Goal: Task Accomplishment & Management: Complete application form

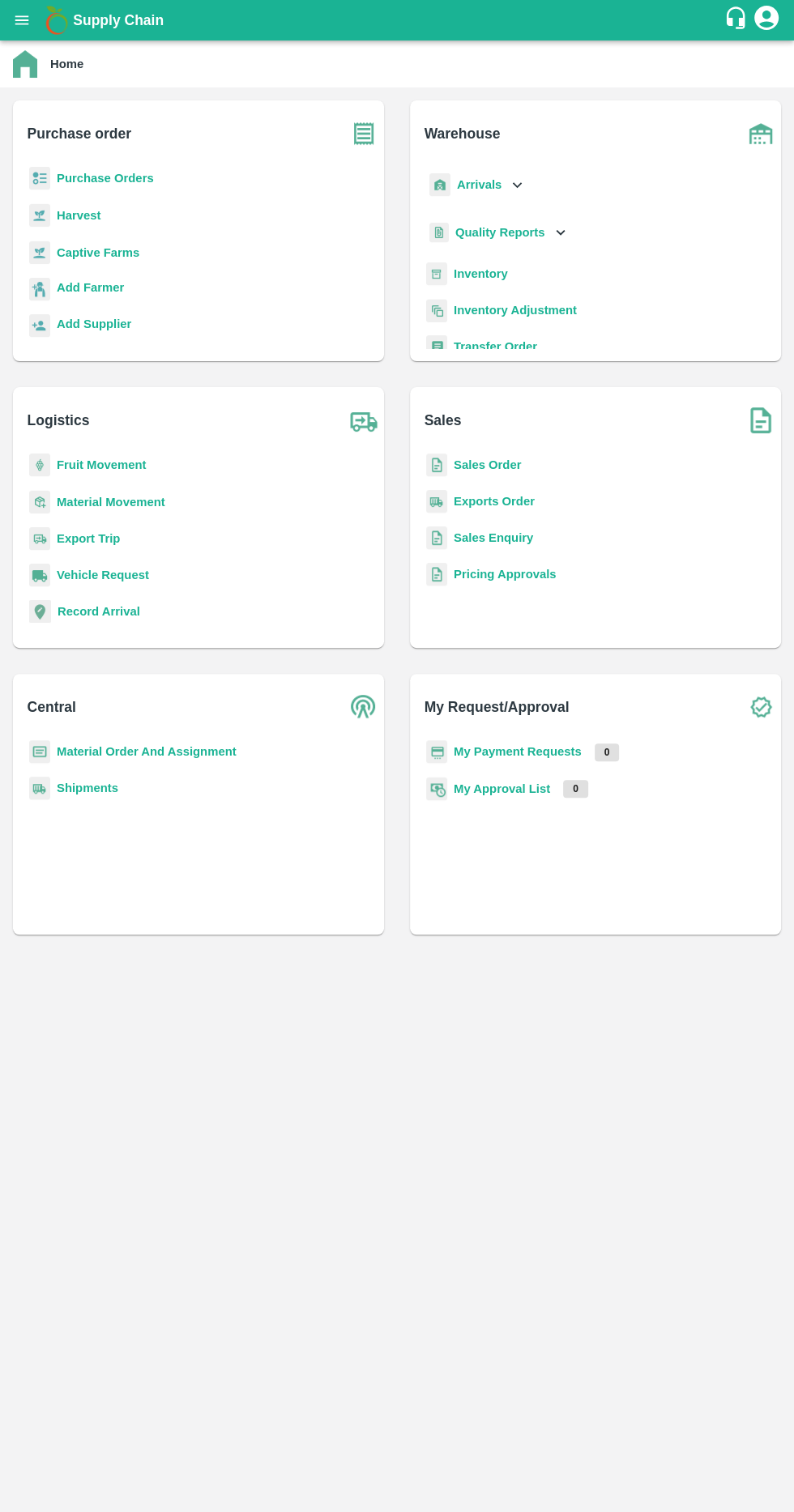
click at [121, 172] on b "Purchase Orders" at bounding box center [105, 178] width 97 height 13
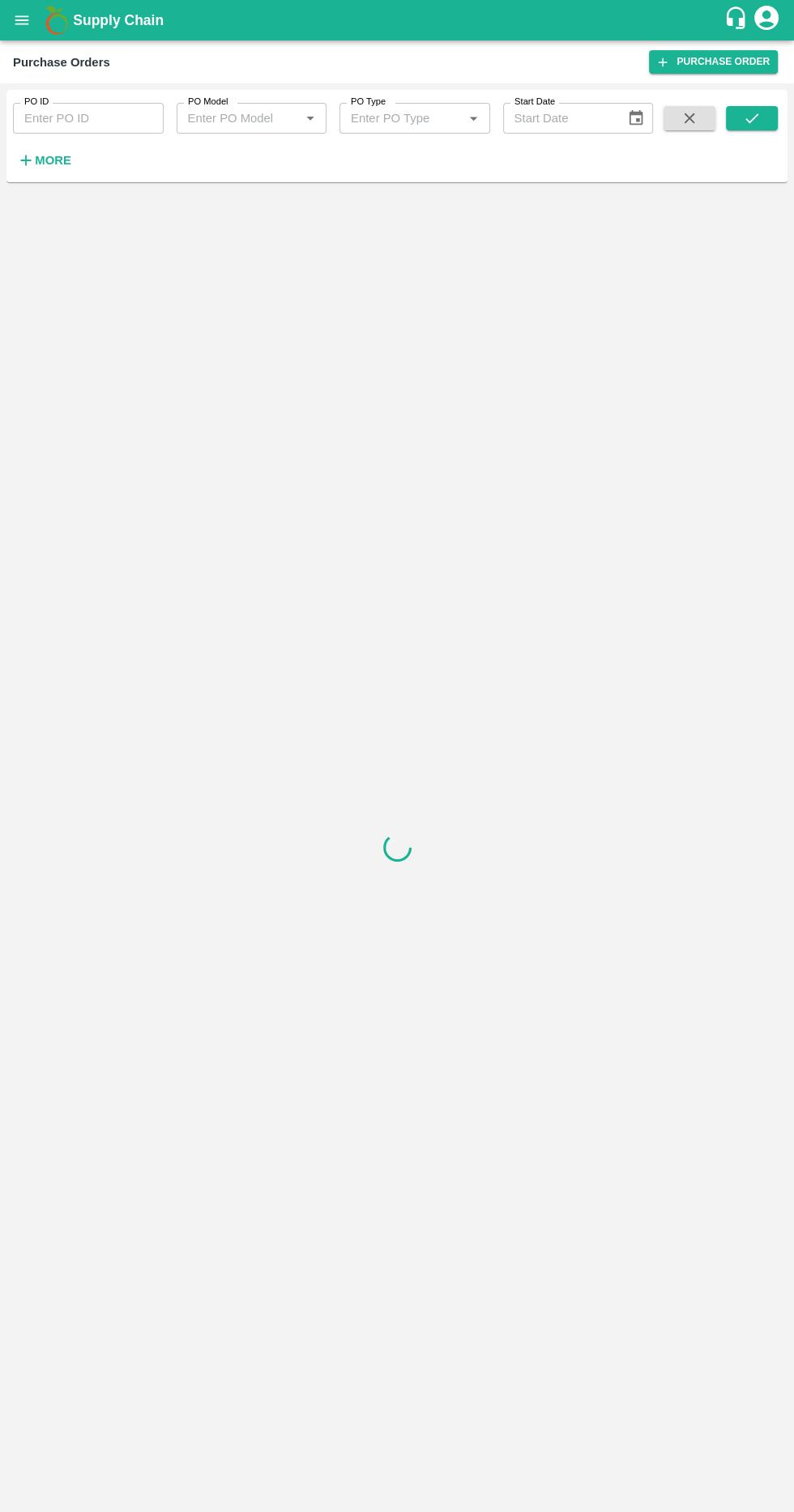
click at [58, 163] on strong "More" at bounding box center [53, 160] width 36 height 13
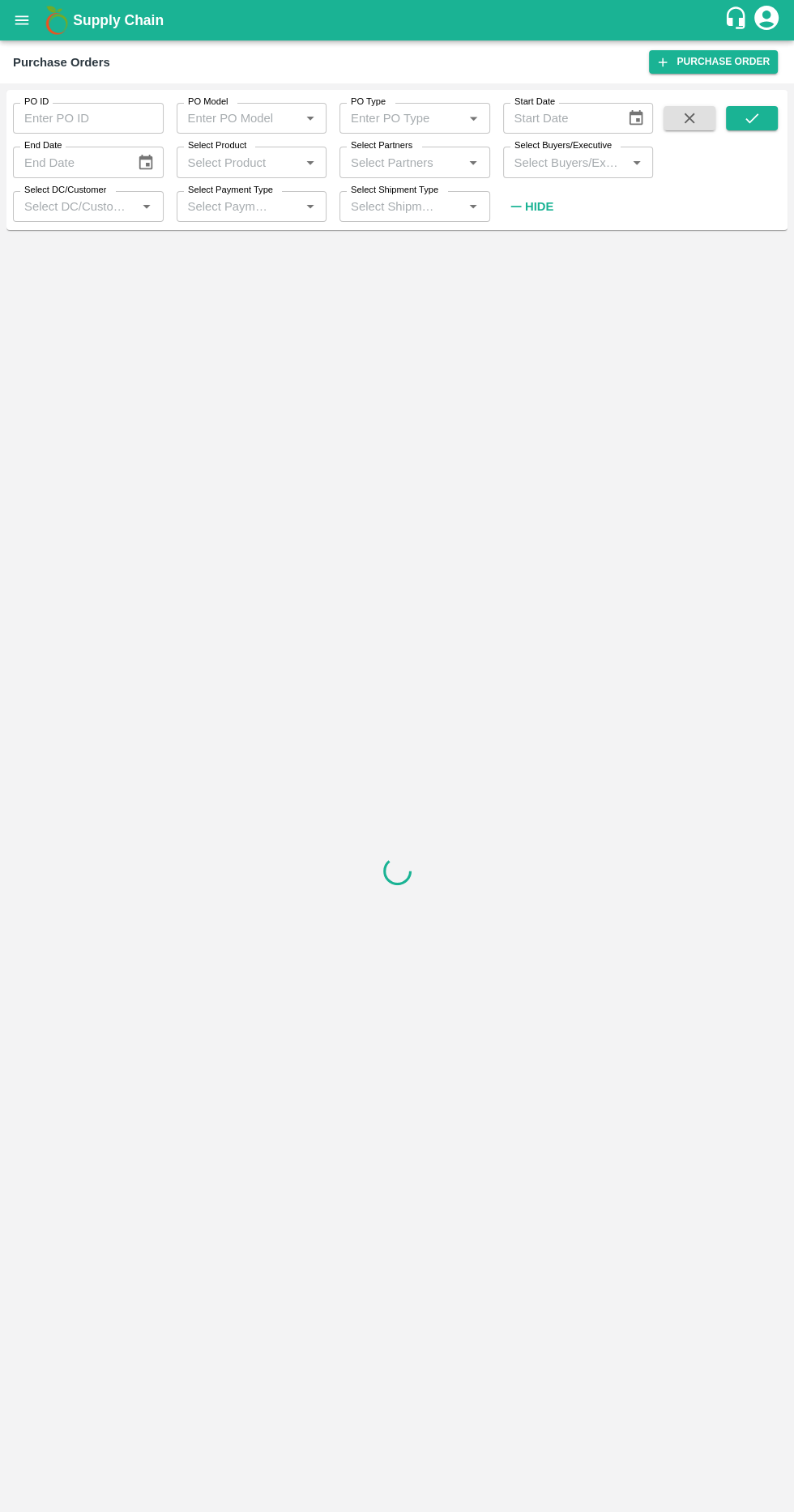
click at [224, 158] on input "Select Product" at bounding box center [238, 161] width 114 height 21
type input "banana e"
click at [221, 189] on input "checkbox" at bounding box center [205, 205] width 32 height 32
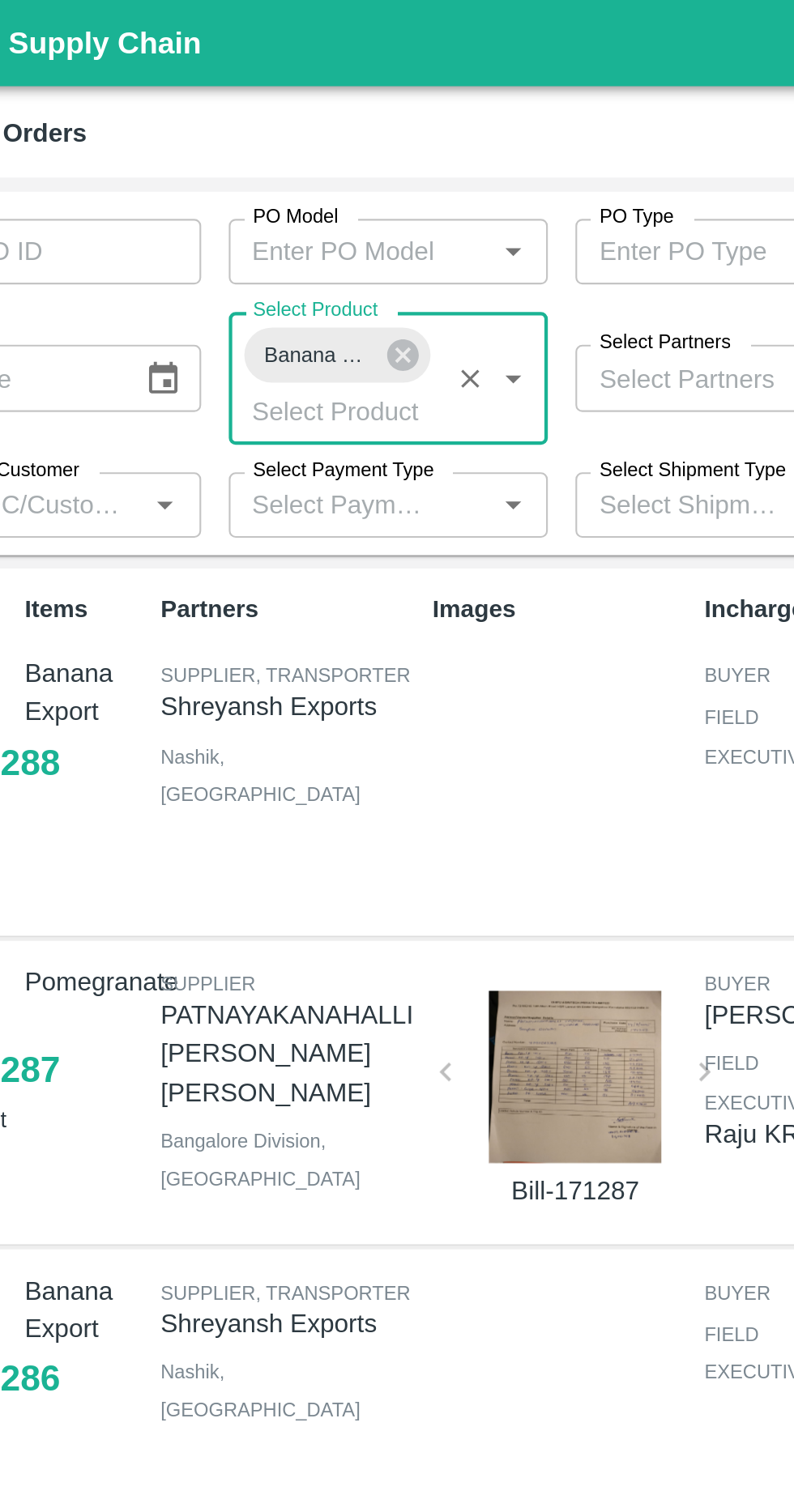
click at [113, 238] on input "Select DC/Customer" at bounding box center [74, 237] width 114 height 21
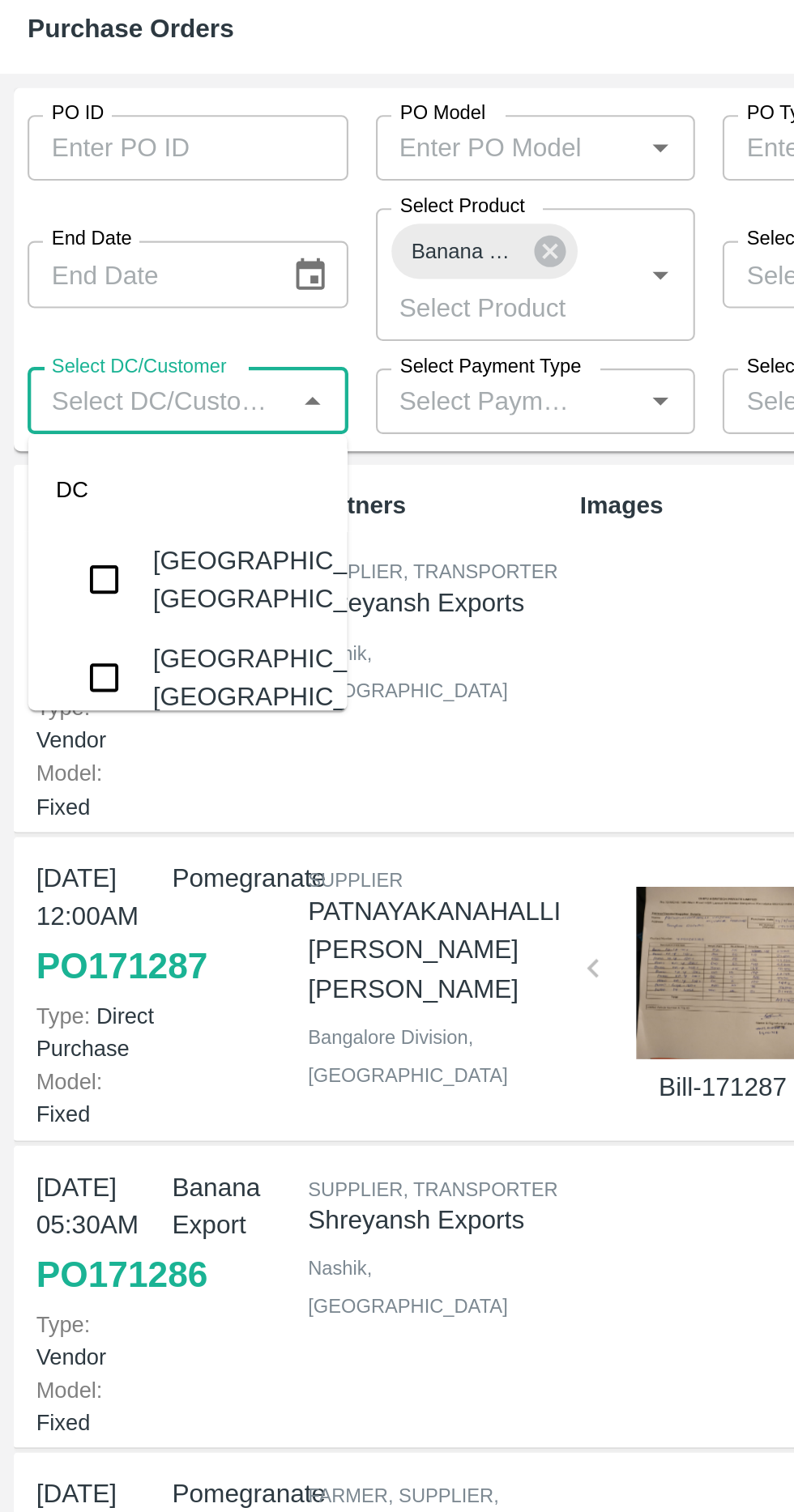
click at [301, 238] on icon "Open" at bounding box center [310, 236] width 18 height 18
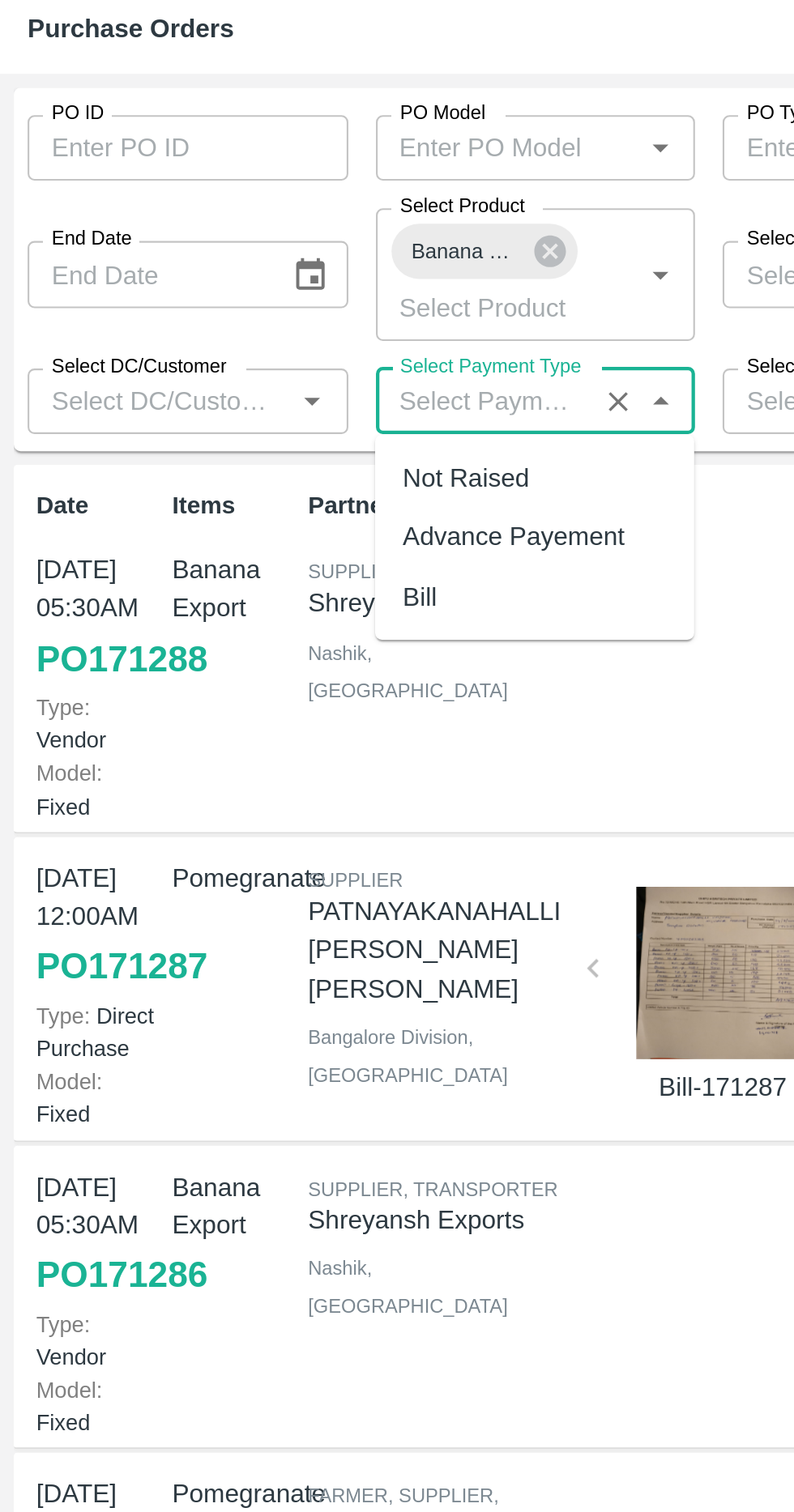
click at [264, 324] on div "Bill" at bounding box center [251, 329] width 150 height 28
type input "Bill"
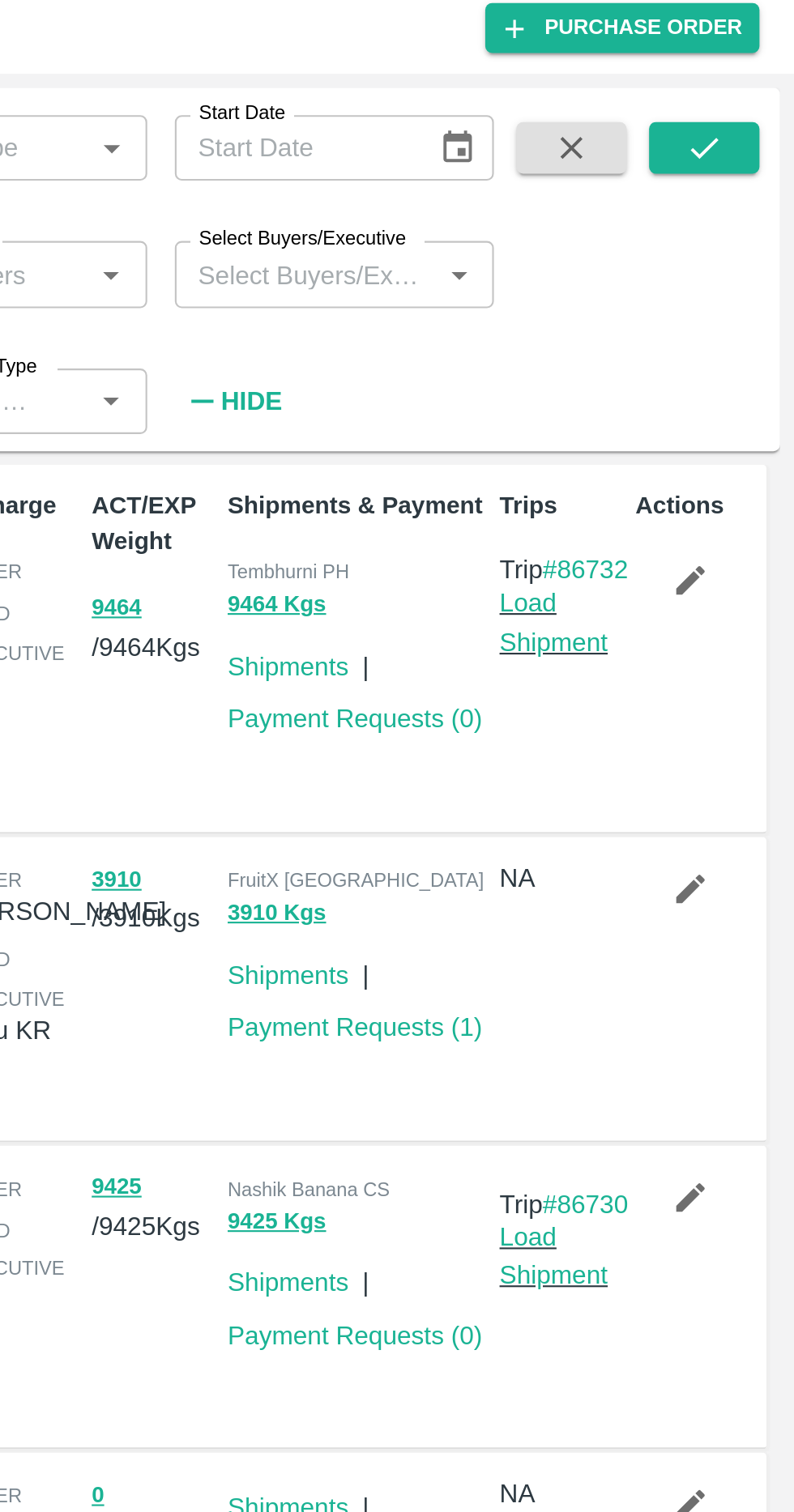
click at [766, 129] on button "submit" at bounding box center [752, 118] width 52 height 24
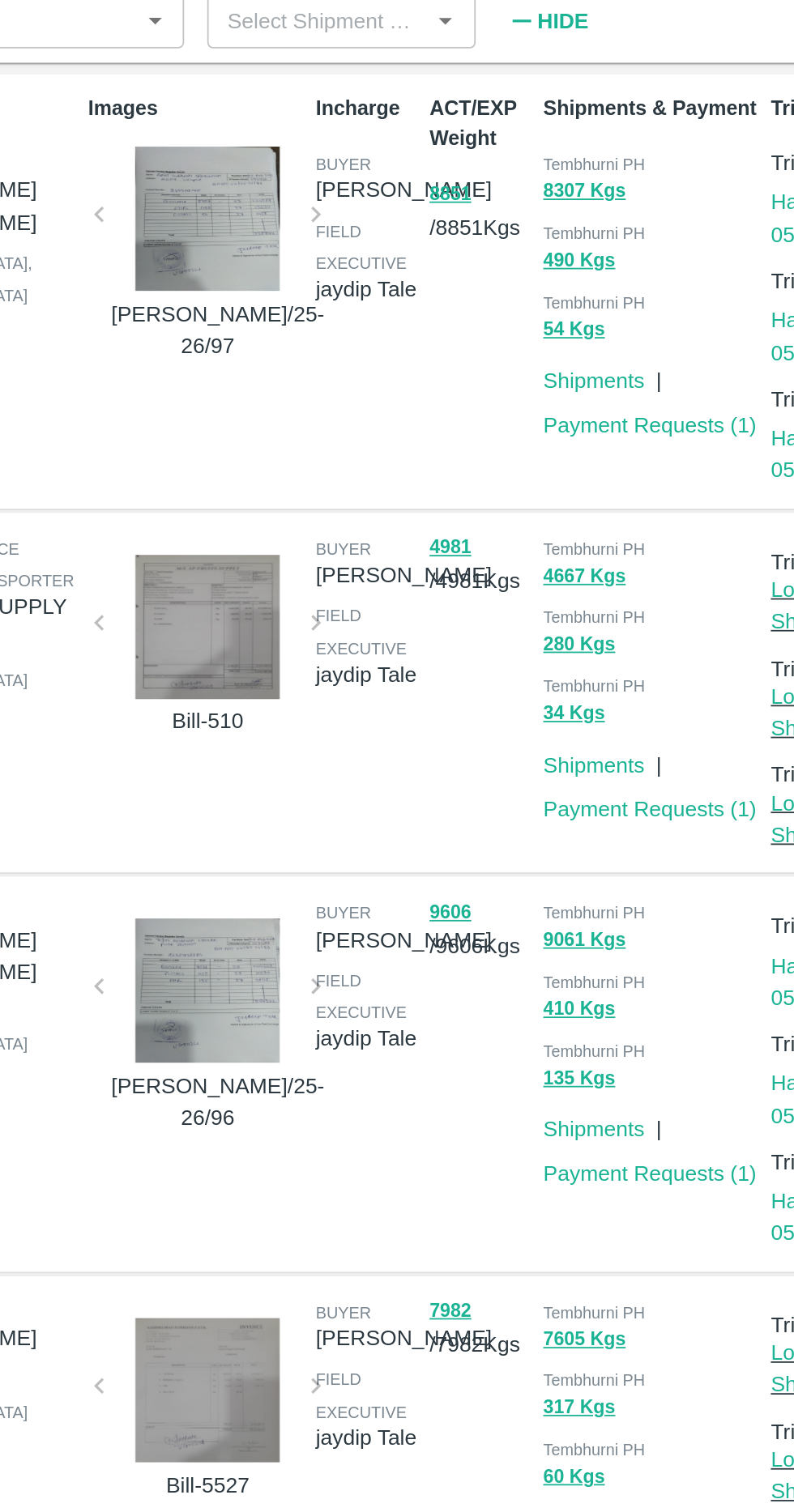
click at [610, 467] on link "Payment Requests ( 1 )" at bounding box center [588, 464] width 120 height 13
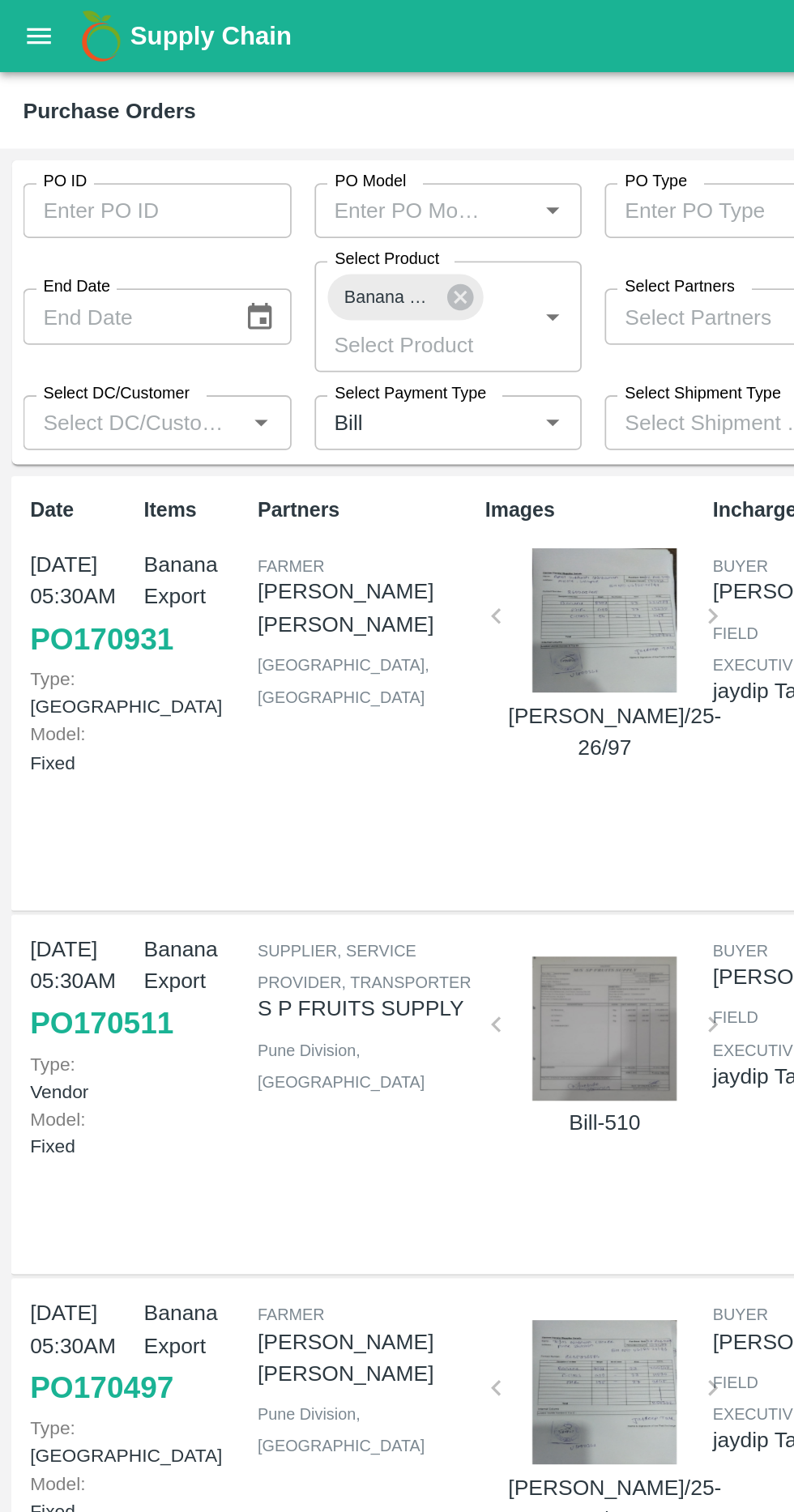
click at [411, 177] on input "Select Partners" at bounding box center [401, 177] width 114 height 21
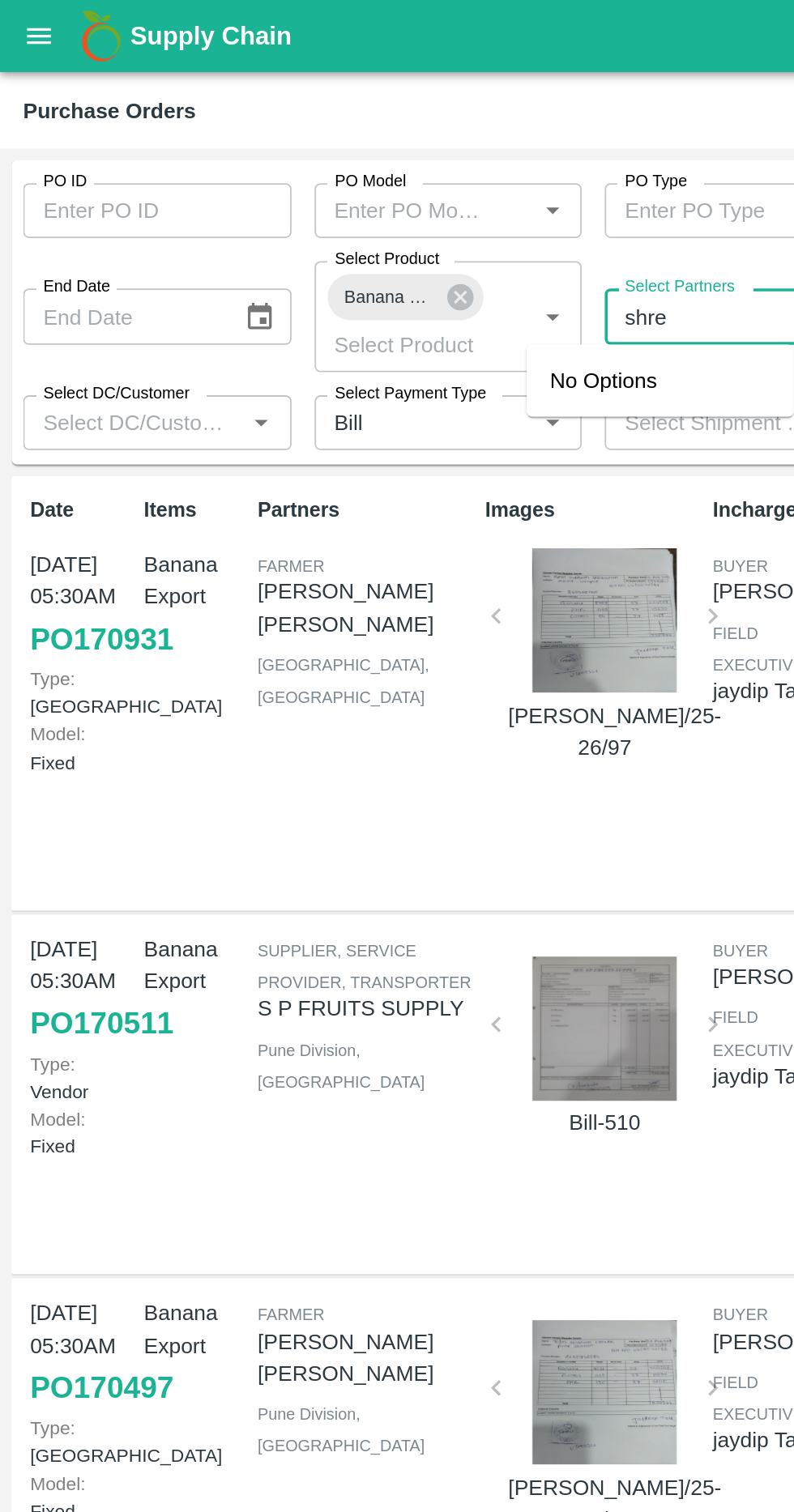
type input "[PERSON_NAME]"
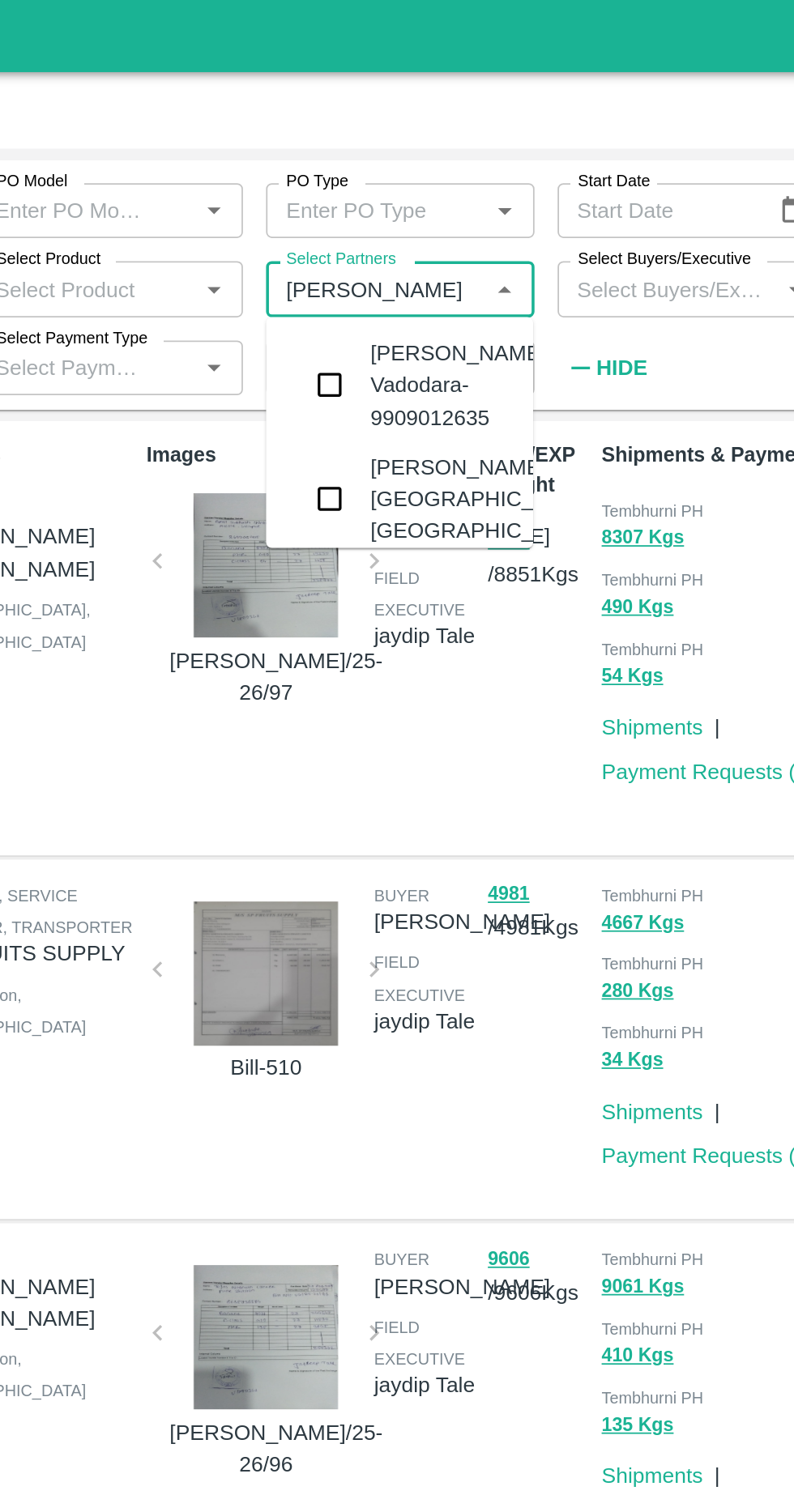
type input "[PERSON_NAME]"
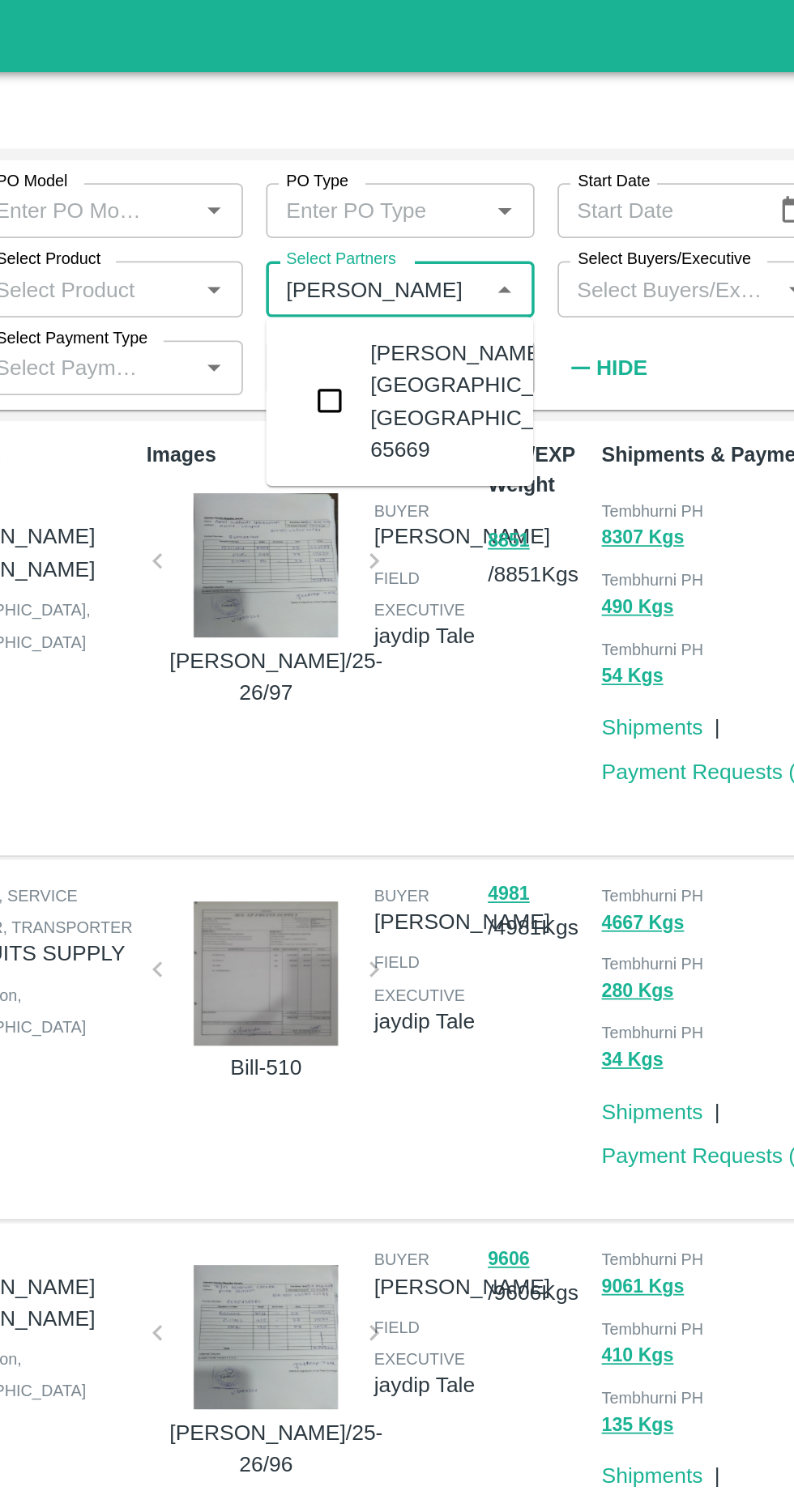
click at [361, 209] on div "[PERSON_NAME] Exports-[GEOGRAPHIC_DATA], [GEOGRAPHIC_DATA]-91584 65669" at bounding box center [415, 225] width 150 height 82
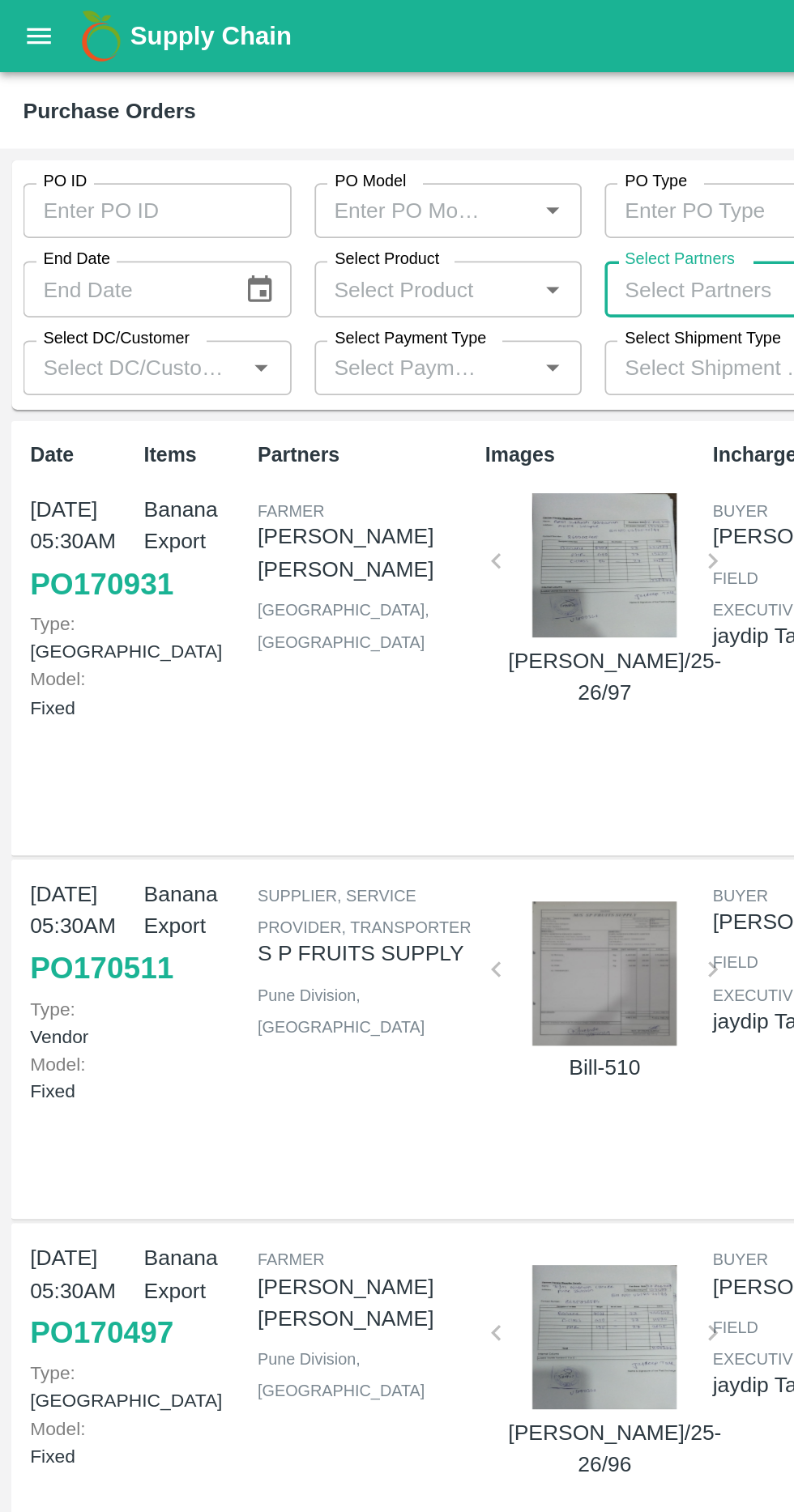
click at [394, 150] on label "Select Partners" at bounding box center [381, 146] width 61 height 13
click at [394, 151] on input "Select Partners" at bounding box center [401, 161] width 114 height 21
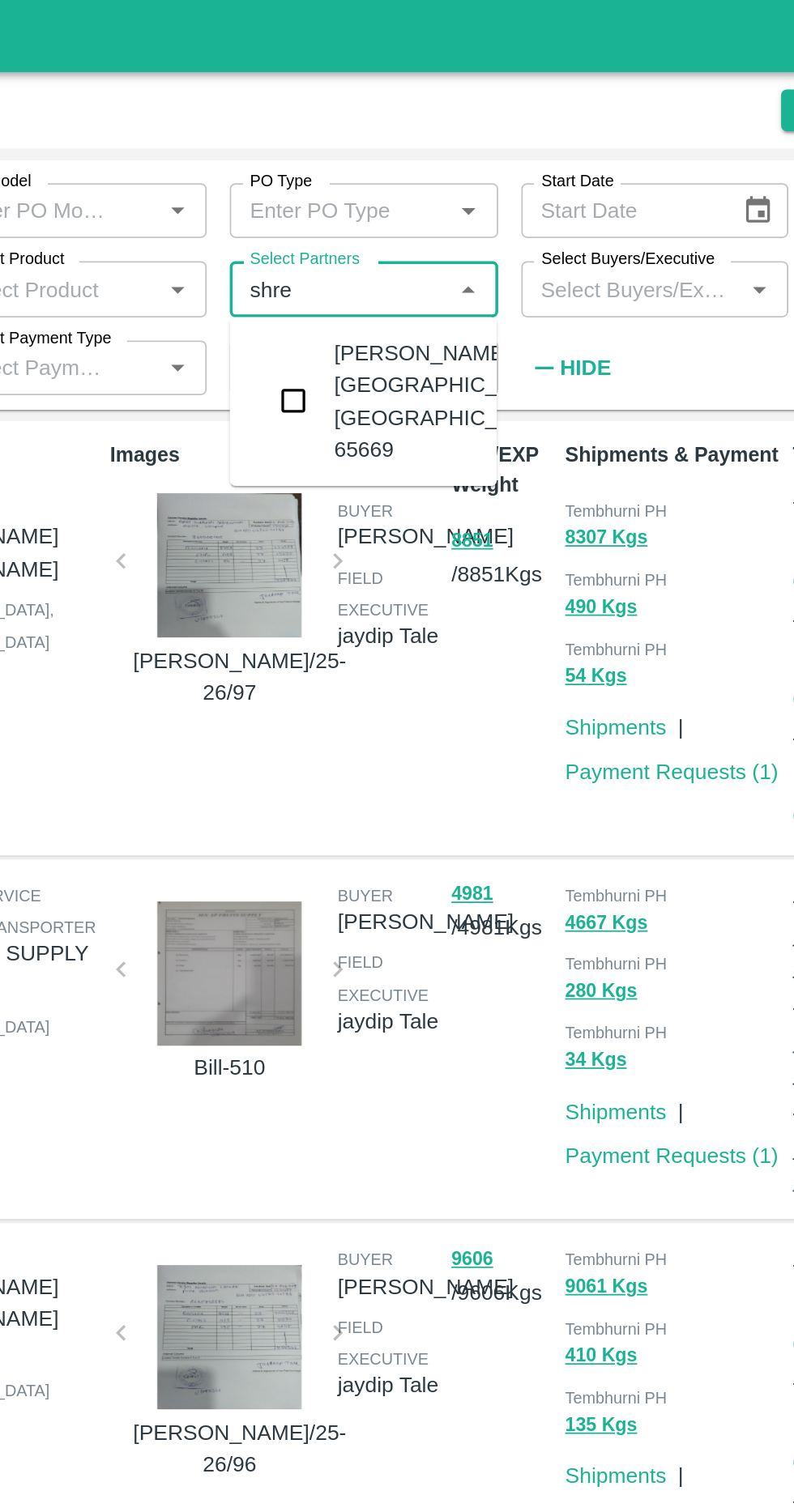
type input "[PERSON_NAME]"
click at [363, 232] on input "checkbox" at bounding box center [375, 224] width 32 height 32
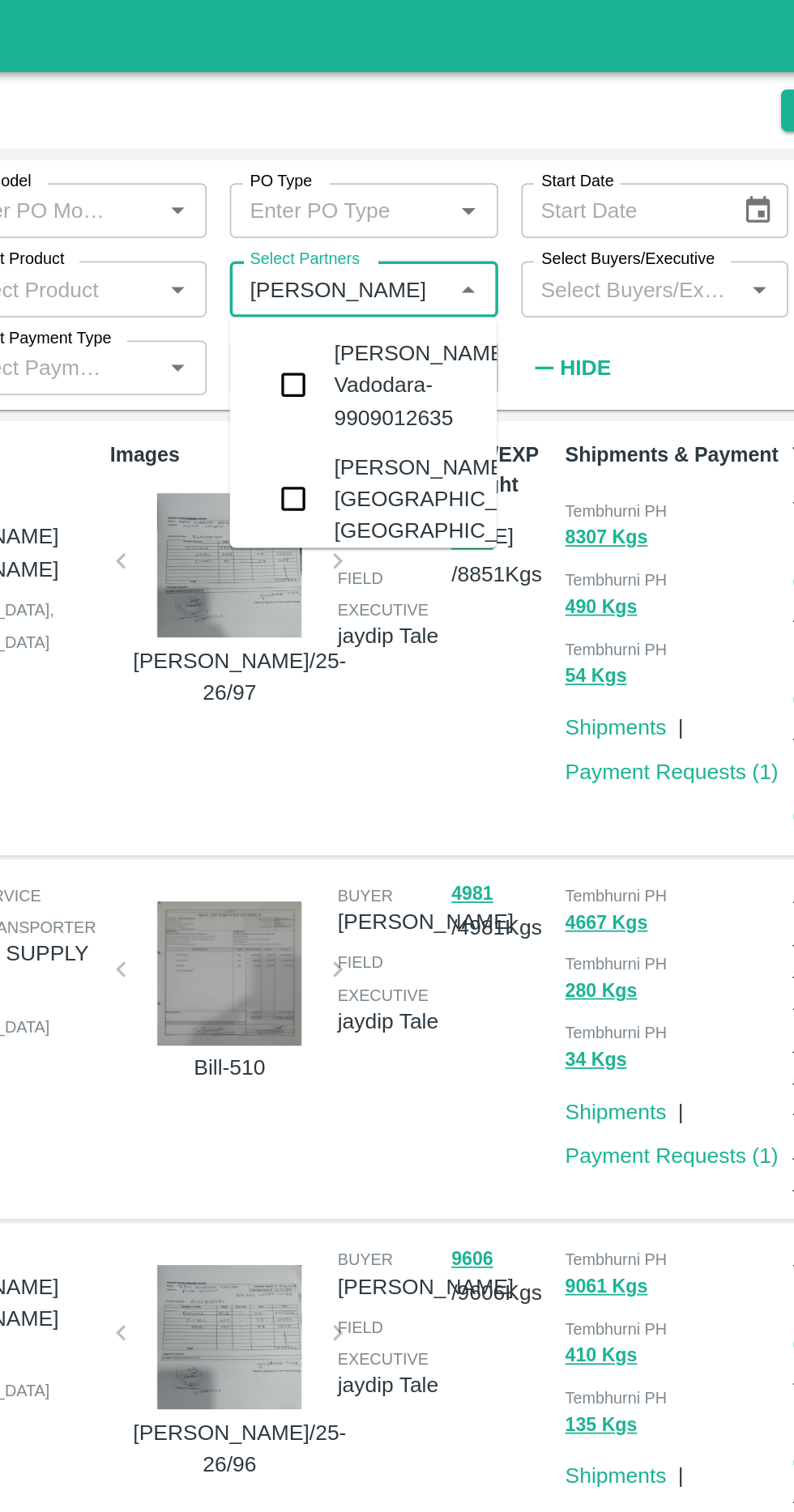
type input "[PERSON_NAME]"
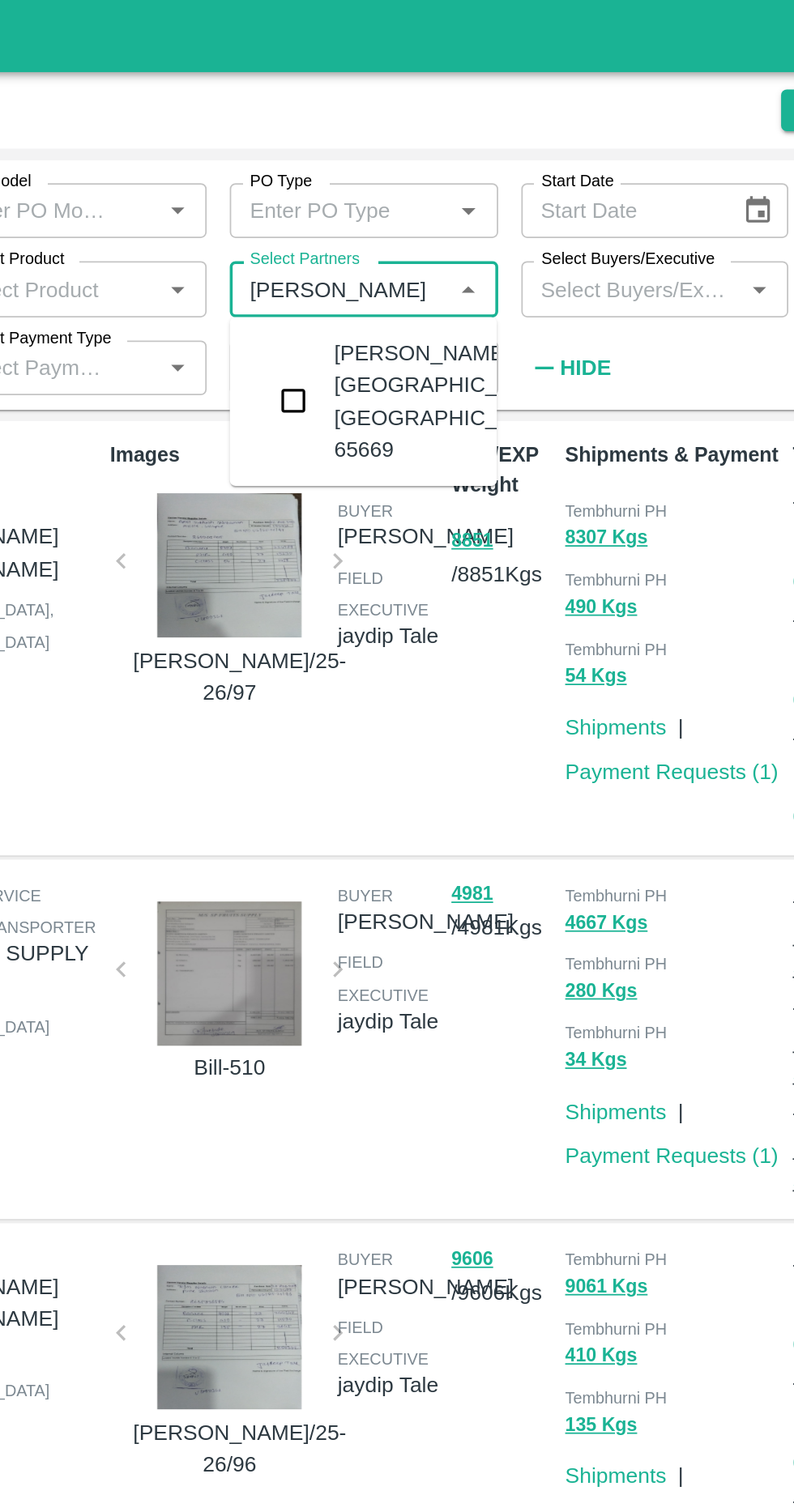
click at [372, 230] on input "checkbox" at bounding box center [375, 224] width 32 height 32
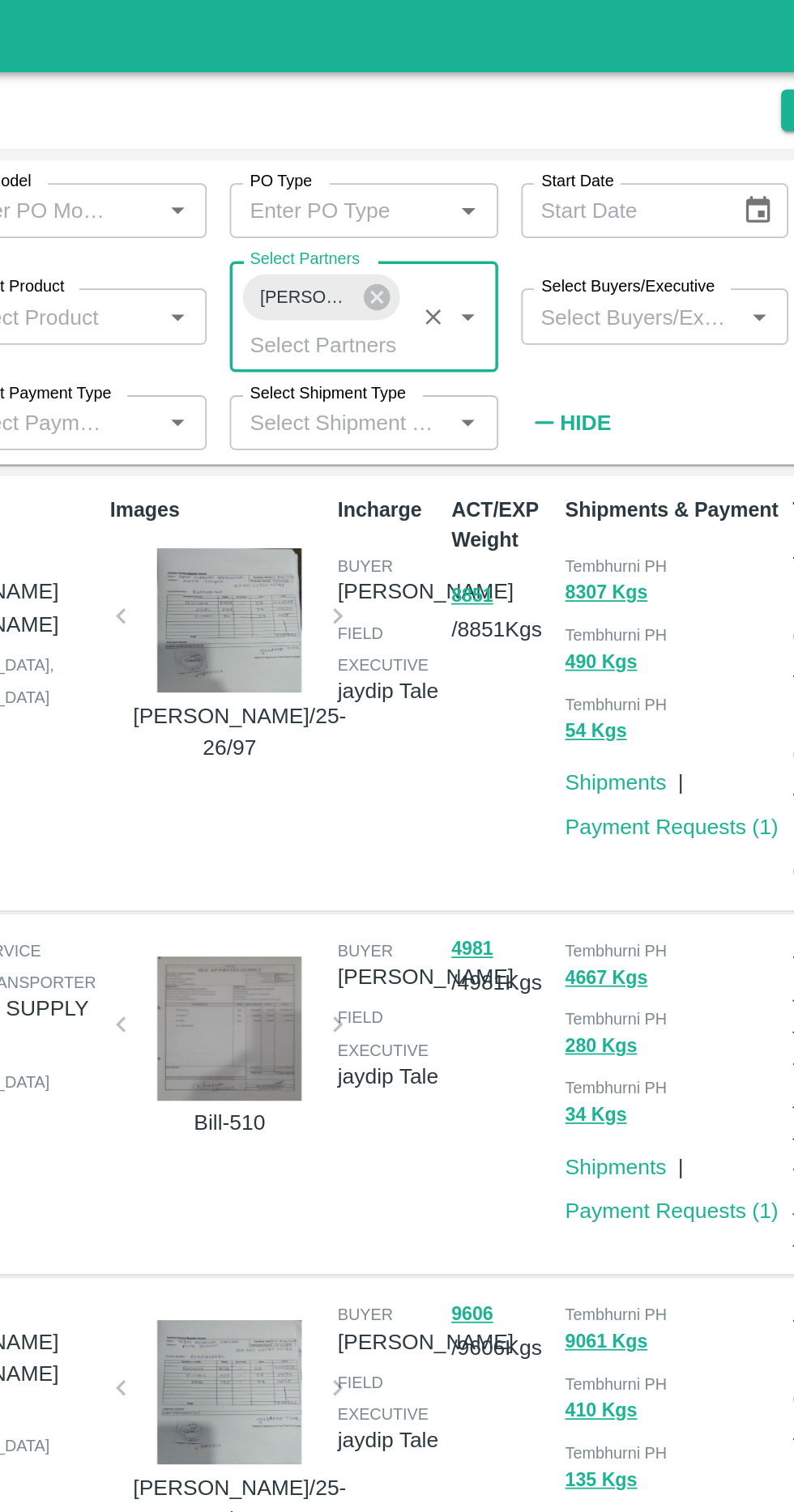
click at [383, 236] on input "Select Shipment Type" at bounding box center [401, 237] width 114 height 21
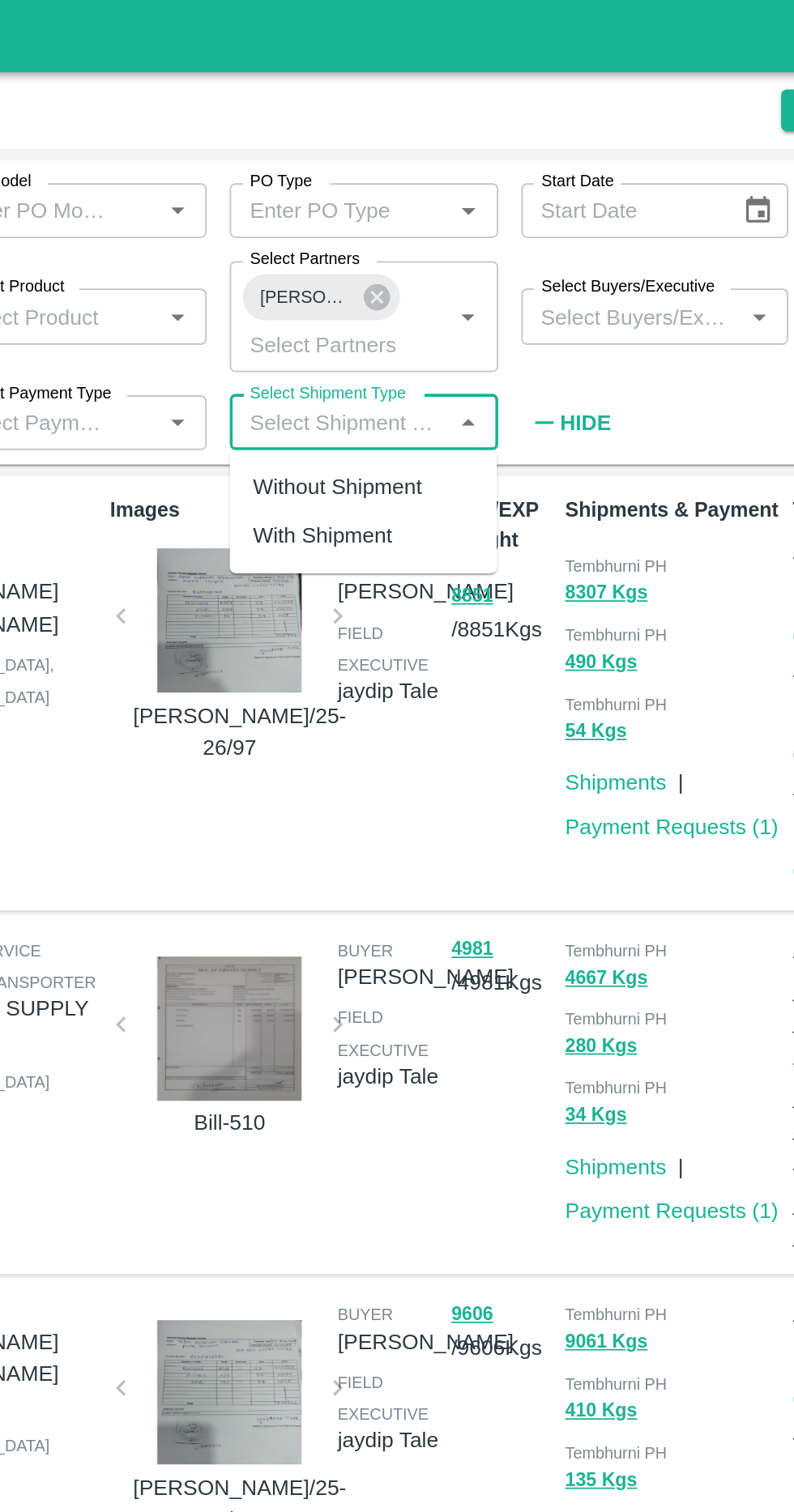
click at [245, 234] on input "Select Payment Type" at bounding box center [228, 237] width 93 height 21
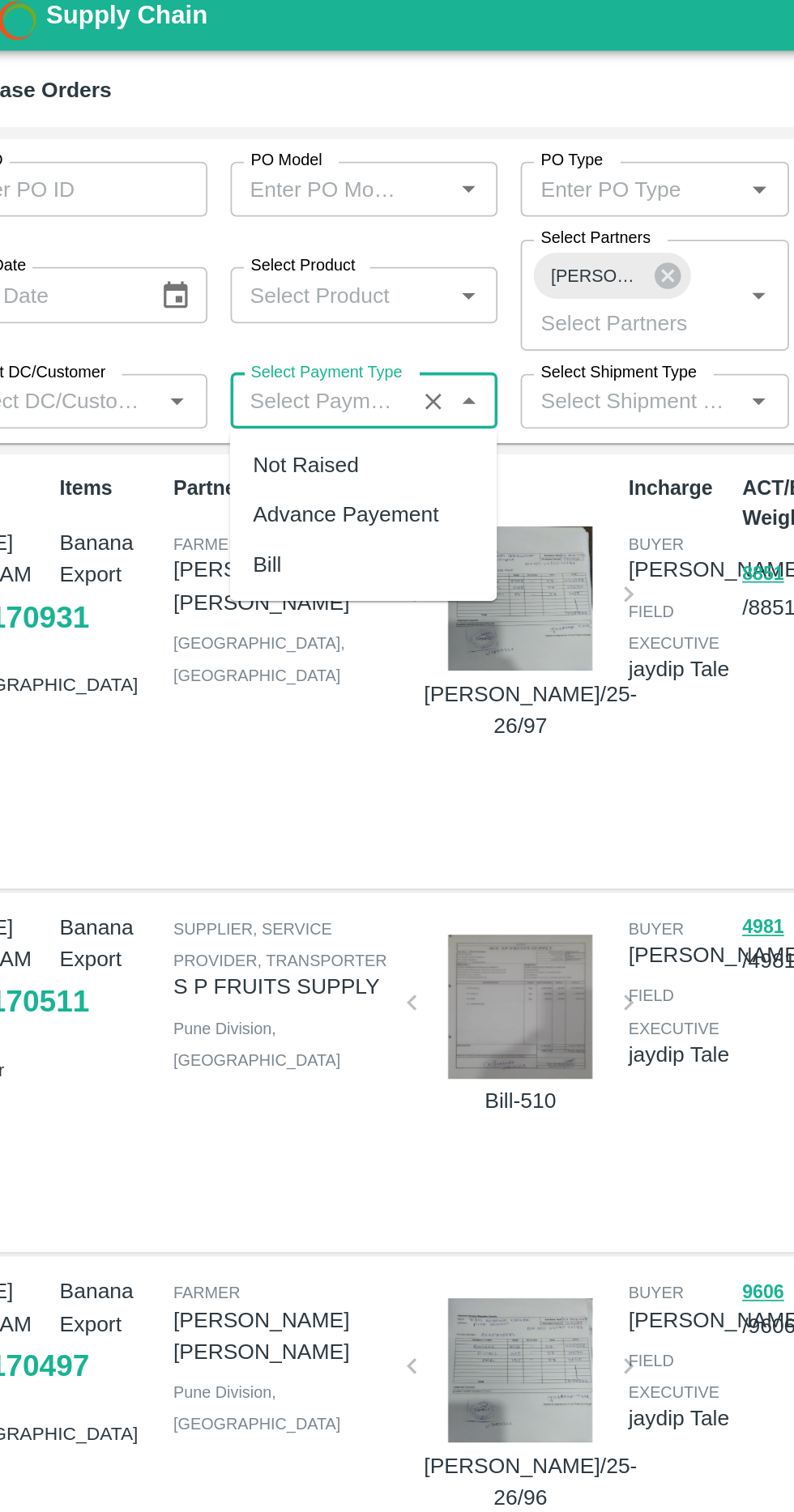
click at [213, 272] on div "Not Raised" at bounding box center [219, 273] width 59 height 18
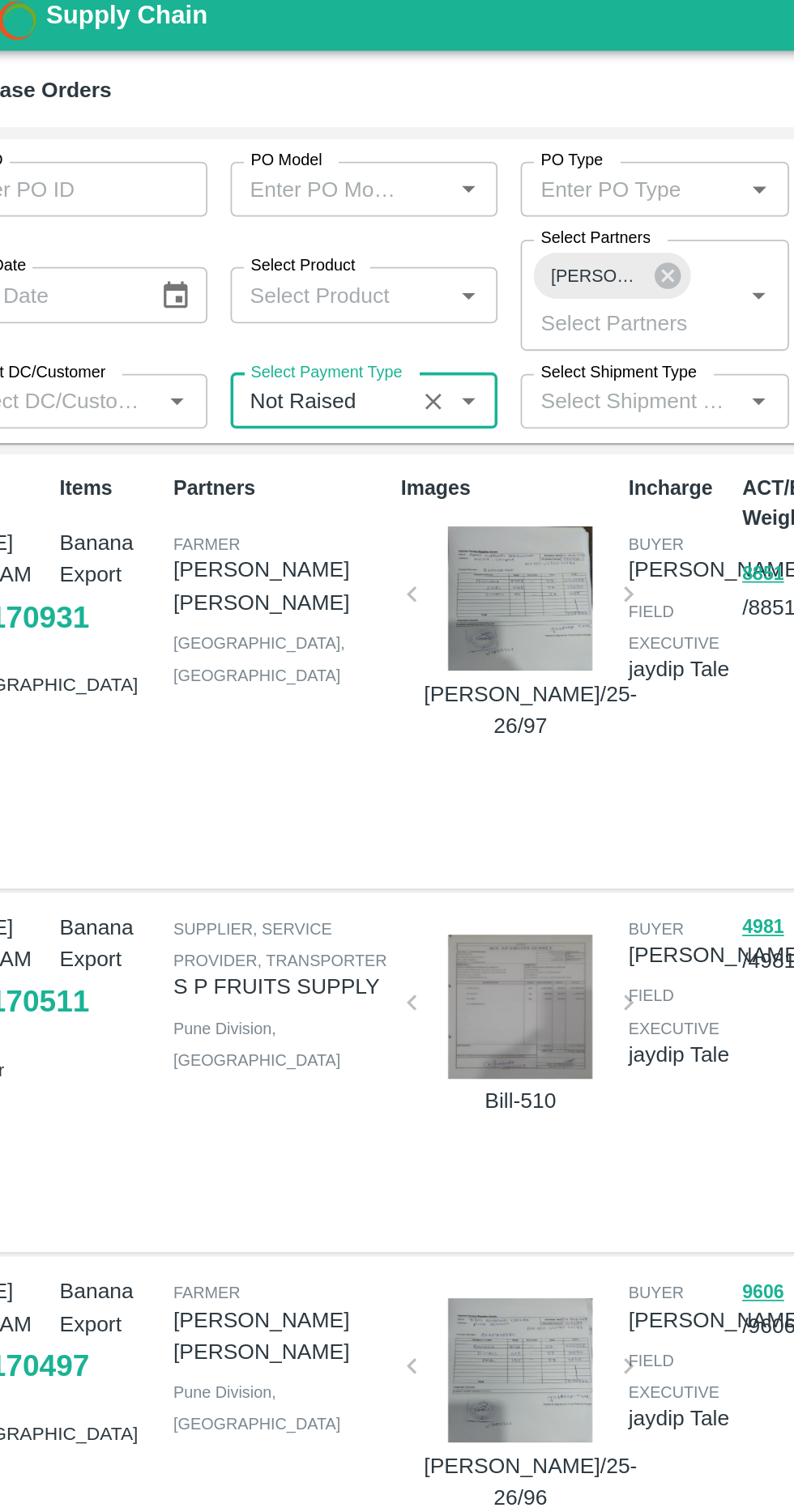
click at [198, 238] on input "Select Payment Type" at bounding box center [228, 237] width 93 height 21
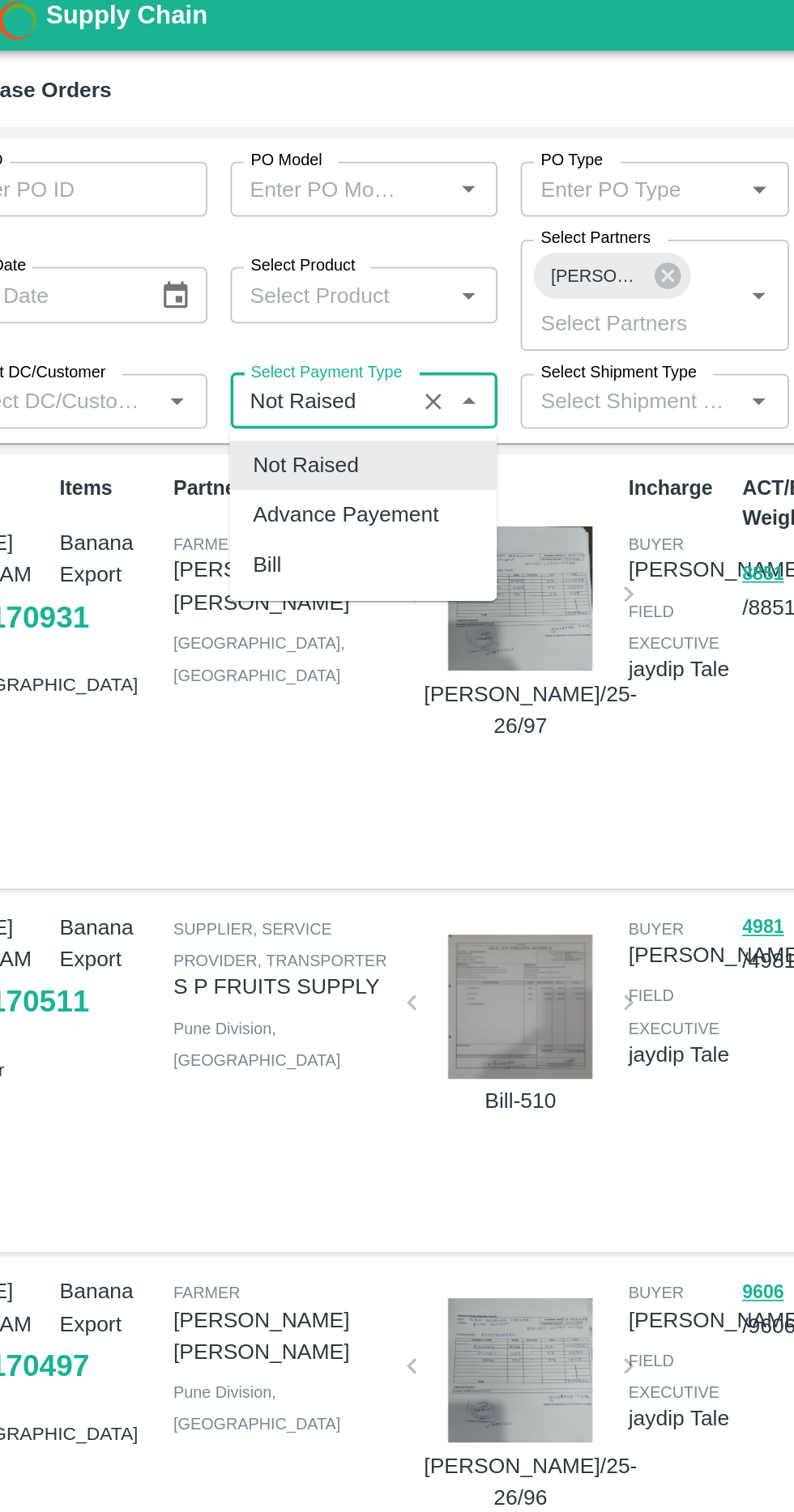
click at [198, 322] on div "Bill" at bounding box center [197, 328] width 16 height 18
type input "Bill"
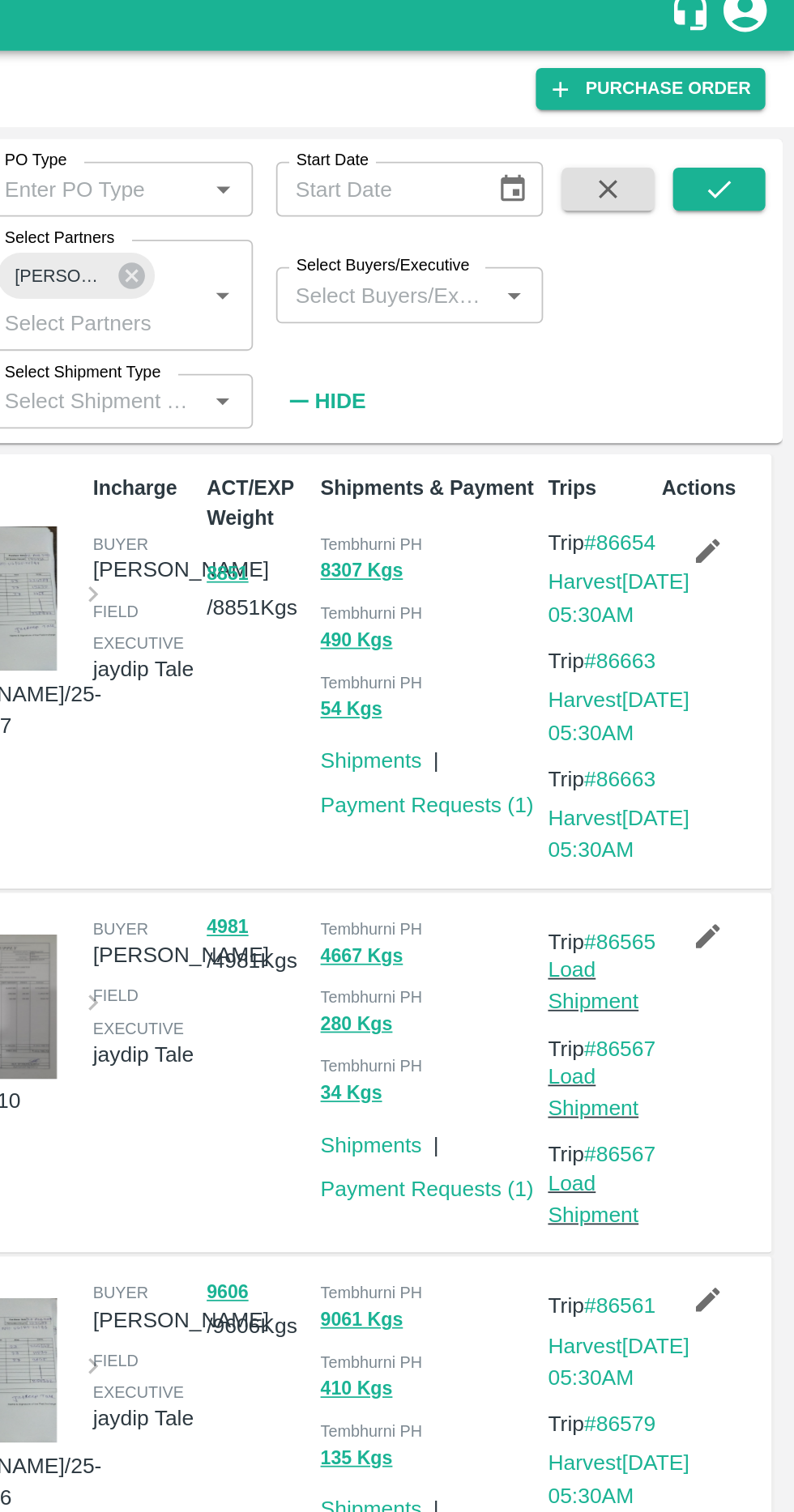
click at [752, 119] on icon "submit" at bounding box center [751, 118] width 18 height 18
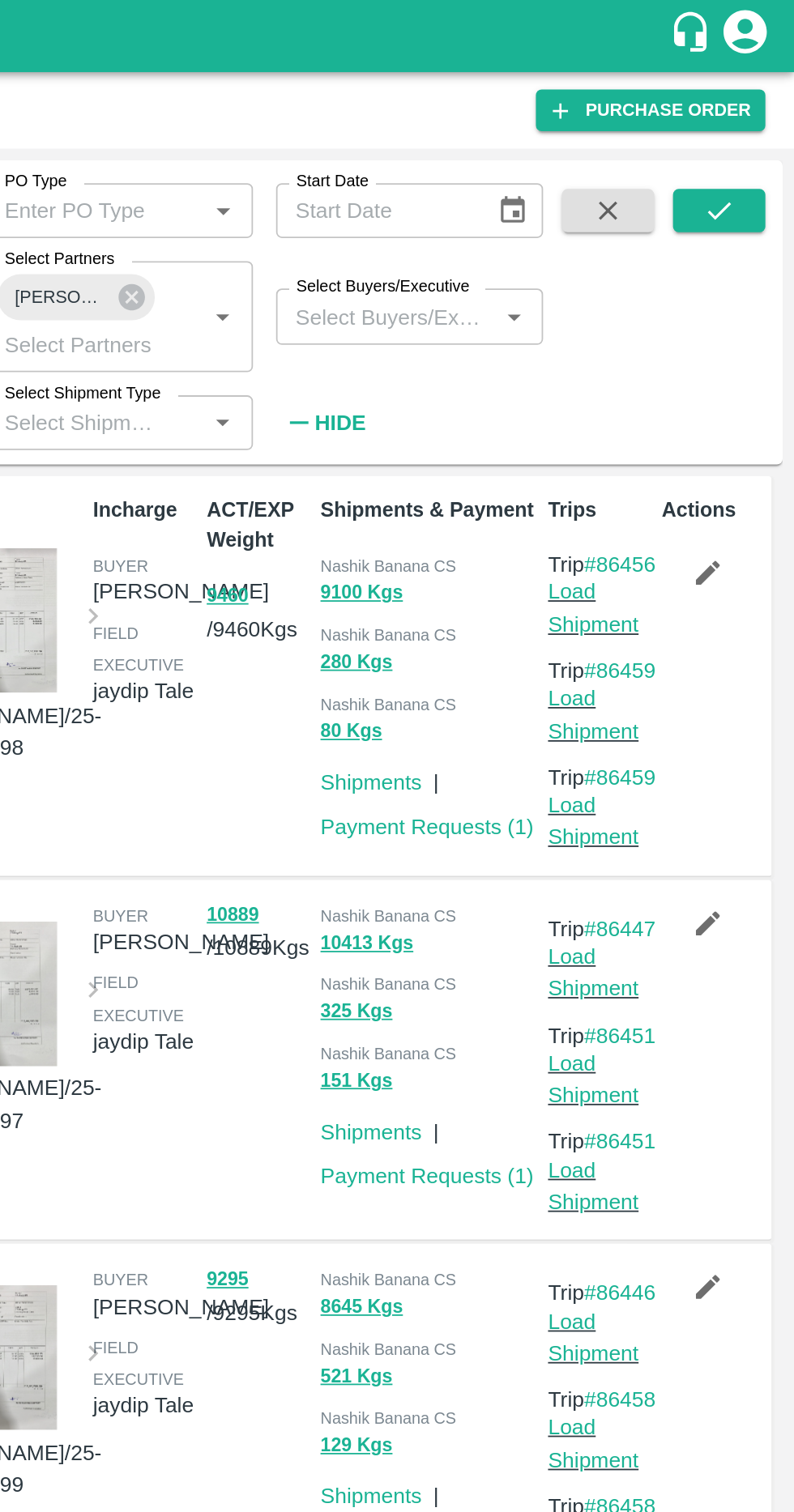
click at [606, 470] on link "Payment Requests ( 1 )" at bounding box center [588, 464] width 120 height 13
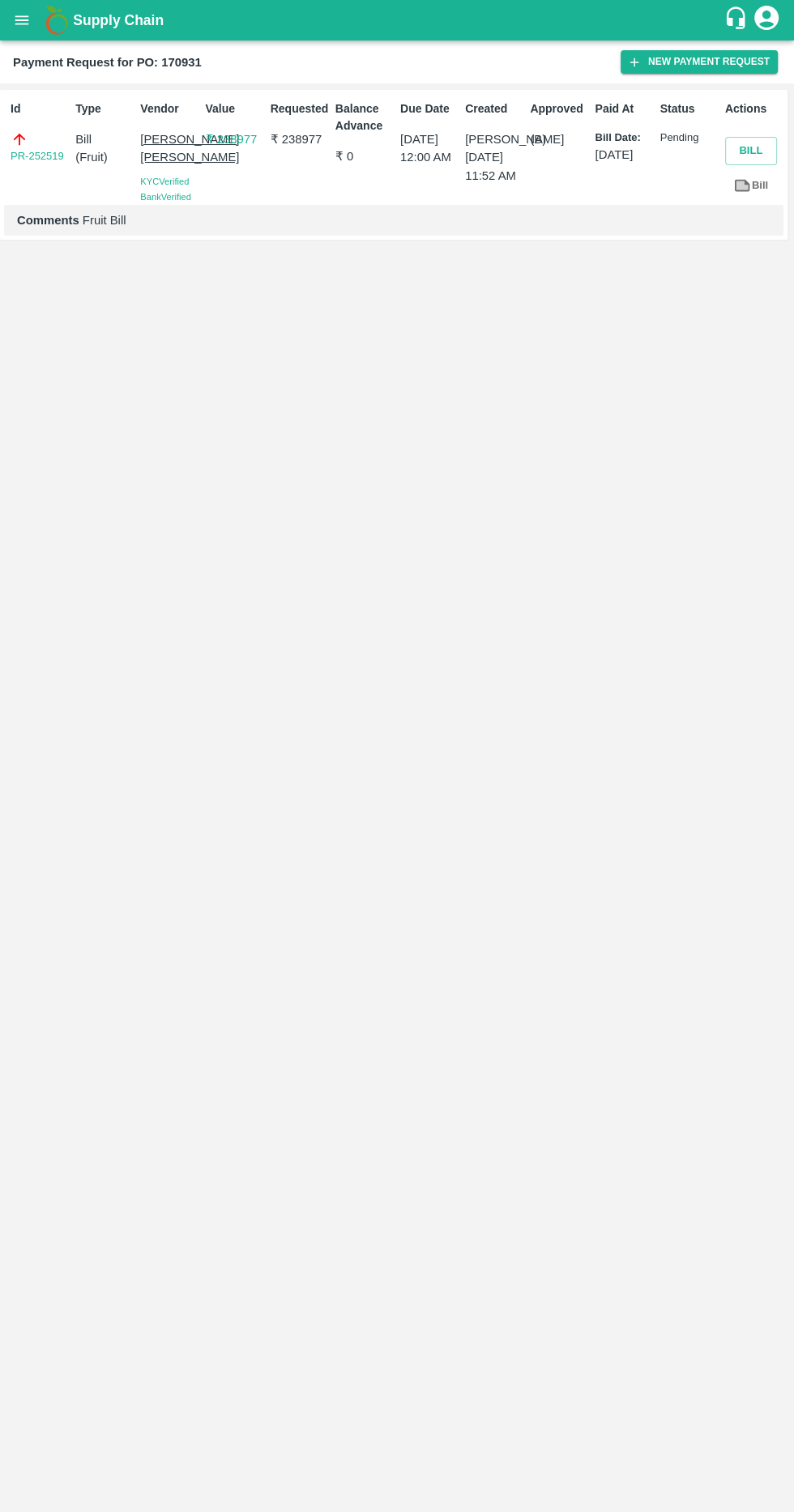
click at [750, 150] on button "Bill" at bounding box center [751, 151] width 52 height 29
click at [743, 184] on icon at bounding box center [742, 185] width 12 height 9
